Goal: Find specific page/section: Find specific page/section

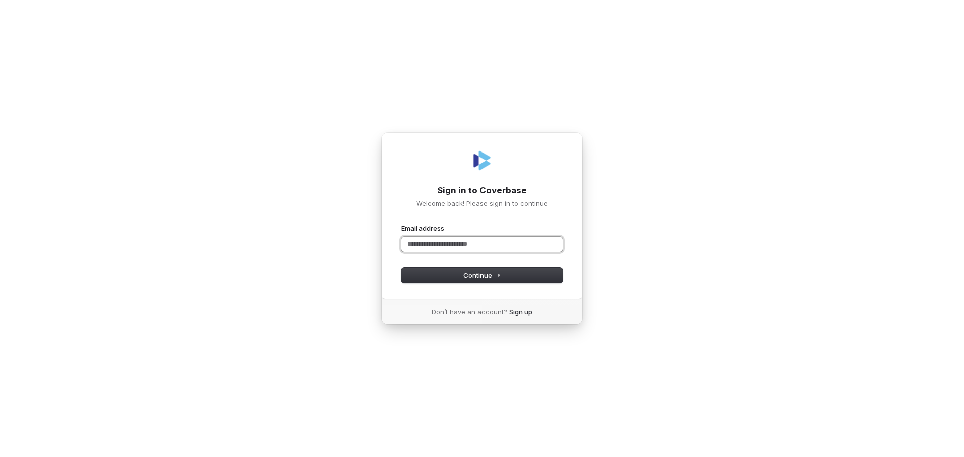
click at [418, 248] on input "Email address" at bounding box center [482, 244] width 162 height 15
click at [491, 281] on button "Continue" at bounding box center [482, 275] width 162 height 15
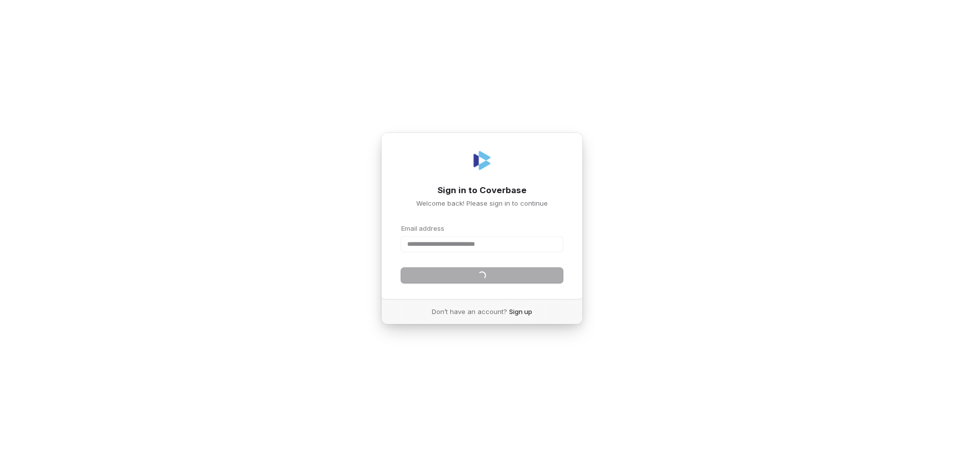
type input "**********"
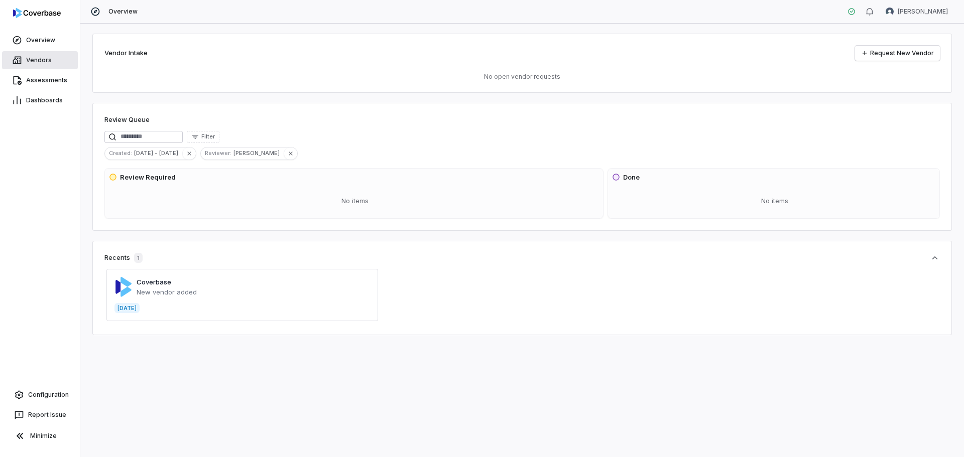
click at [50, 61] on span "Vendors" at bounding box center [39, 60] width 26 height 8
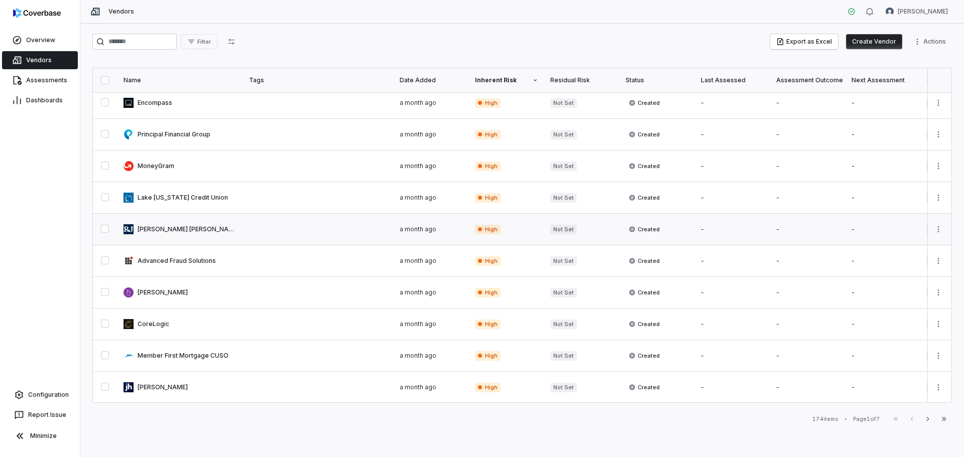
scroll to position [150, 0]
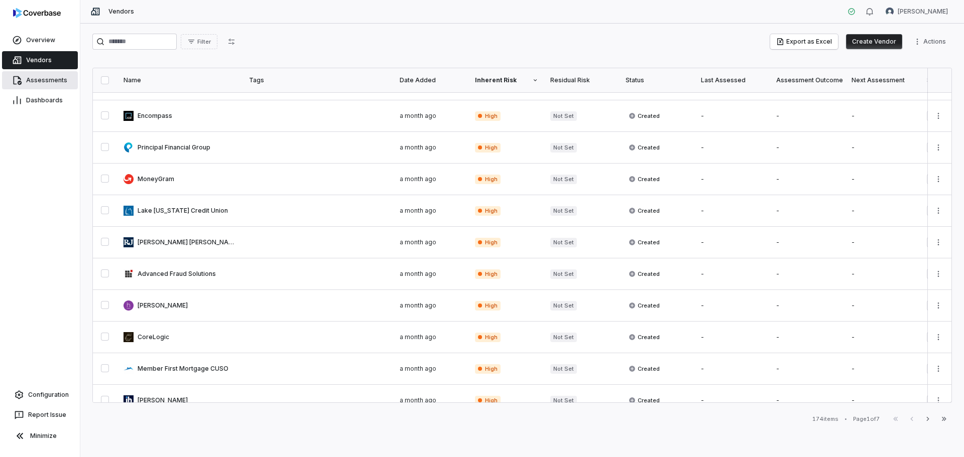
click at [50, 85] on link "Assessments" at bounding box center [40, 80] width 76 height 18
